Goal: Task Accomplishment & Management: Use online tool/utility

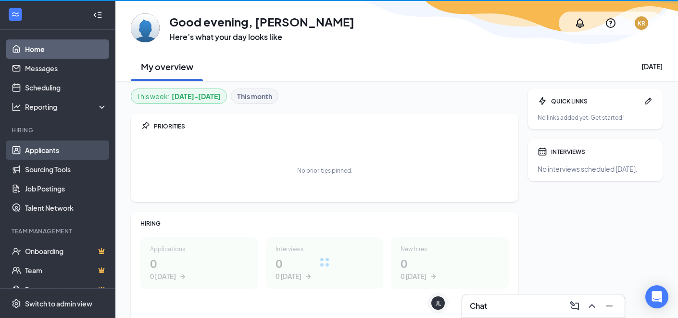
click at [82, 146] on link "Applicants" at bounding box center [66, 149] width 82 height 19
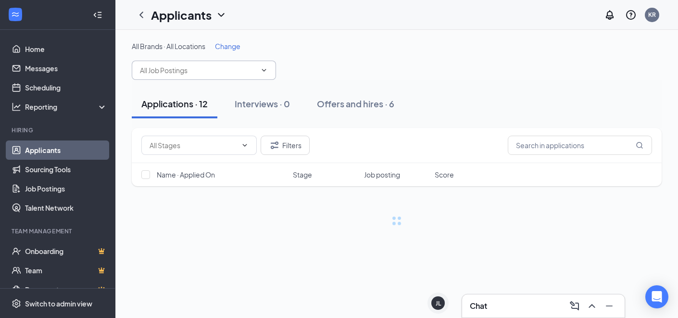
click at [255, 69] on input "text" at bounding box center [198, 70] width 116 height 11
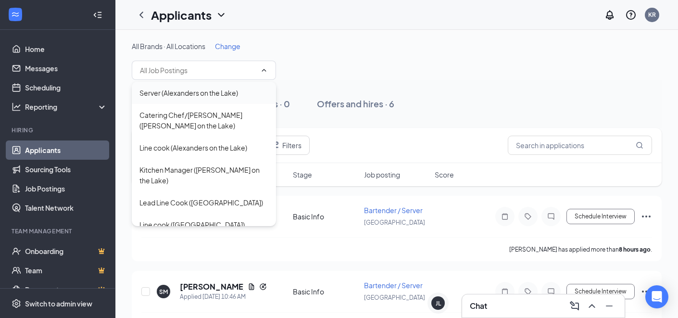
click at [248, 96] on div "Server (Alexanders on the Lake)" at bounding box center [203, 92] width 129 height 11
type input "Server (Alexanders on the Lake)"
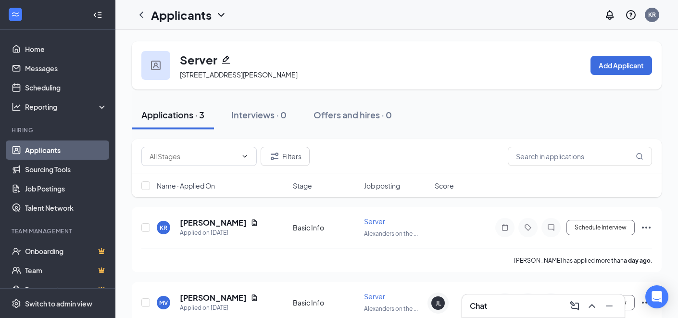
click at [226, 13] on icon "ChevronDown" at bounding box center [221, 15] width 12 height 12
click at [142, 5] on div at bounding box center [141, 14] width 19 height 19
click at [142, 12] on icon "ChevronLeft" at bounding box center [141, 15] width 4 height 6
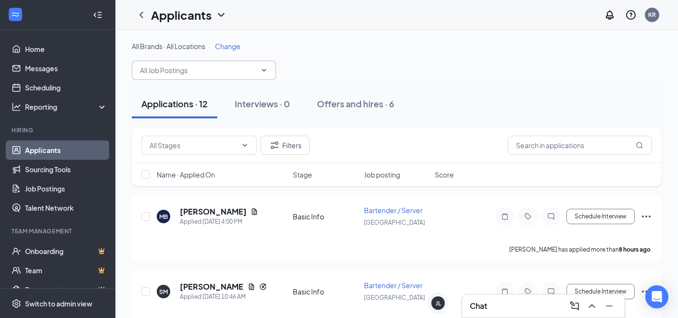
click at [248, 69] on input "text" at bounding box center [198, 70] width 116 height 11
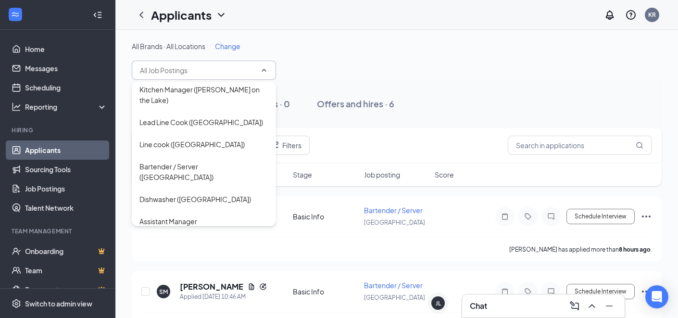
scroll to position [81, 0]
click at [206, 137] on div "Line cook ([GEOGRAPHIC_DATA])" at bounding box center [204, 144] width 144 height 22
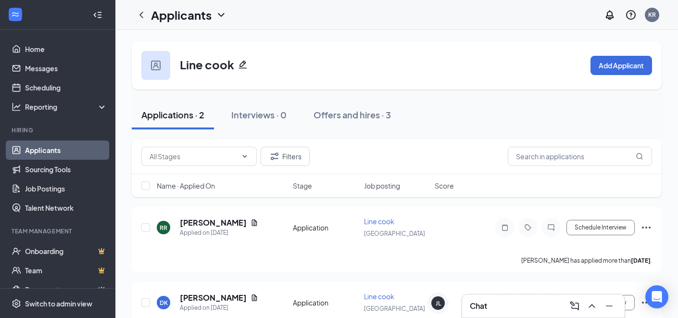
scroll to position [39, 0]
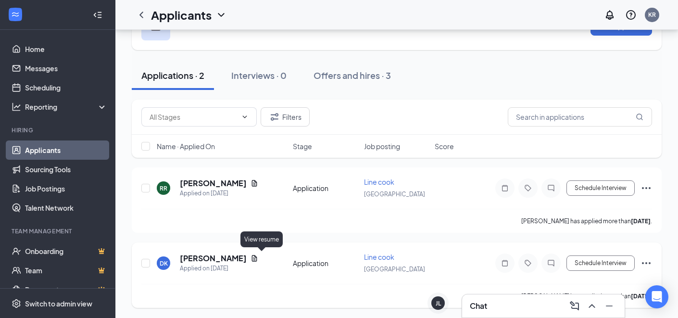
click at [258, 260] on icon "Document" at bounding box center [254, 258] width 8 height 8
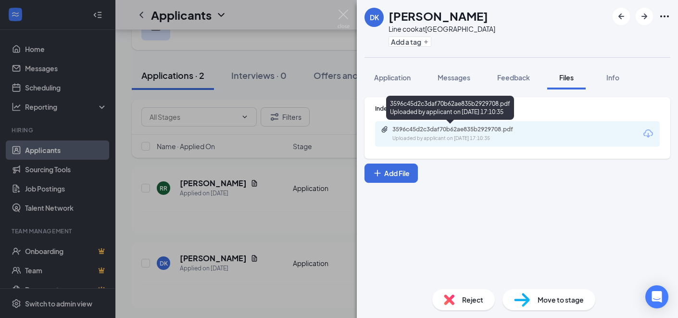
click at [488, 136] on div "Uploaded by applicant on [DATE] 17:10:35" at bounding box center [464, 139] width 144 height 8
